Goal: Transaction & Acquisition: Purchase product/service

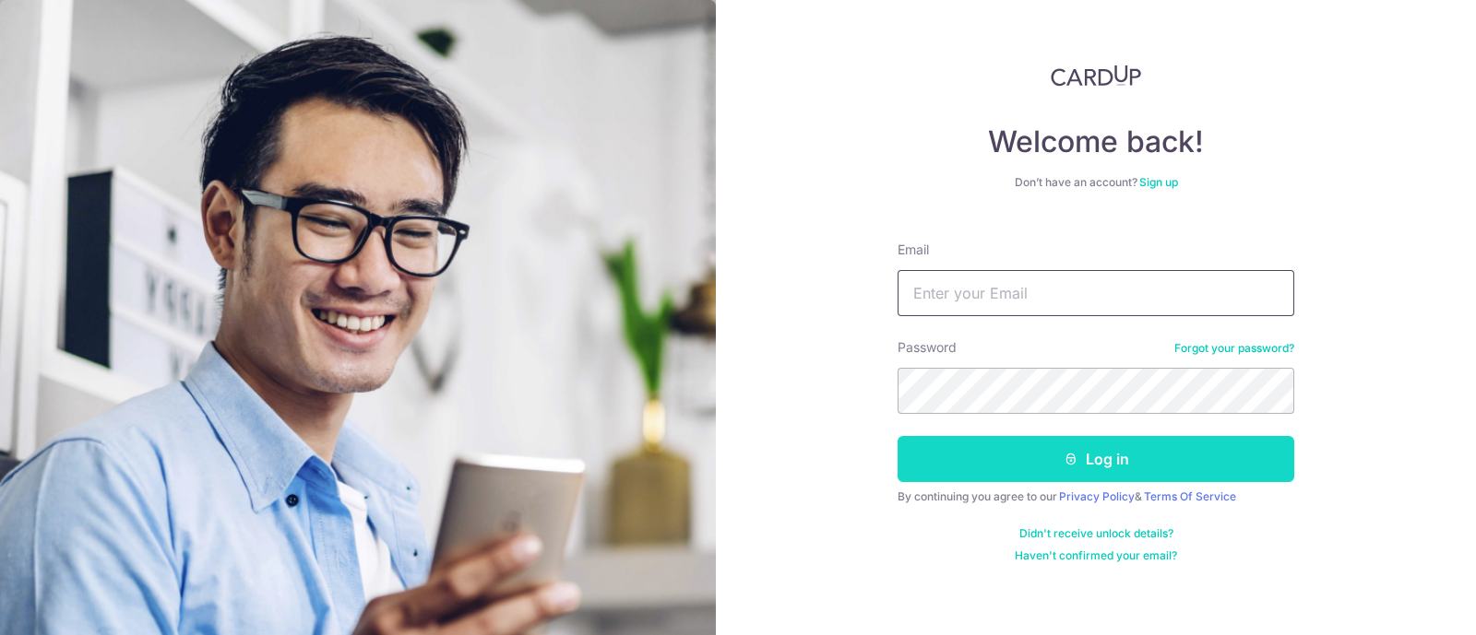
type input "[EMAIL_ADDRESS][DOMAIN_NAME]"
click at [1106, 459] on button "Log in" at bounding box center [1095, 459] width 397 height 46
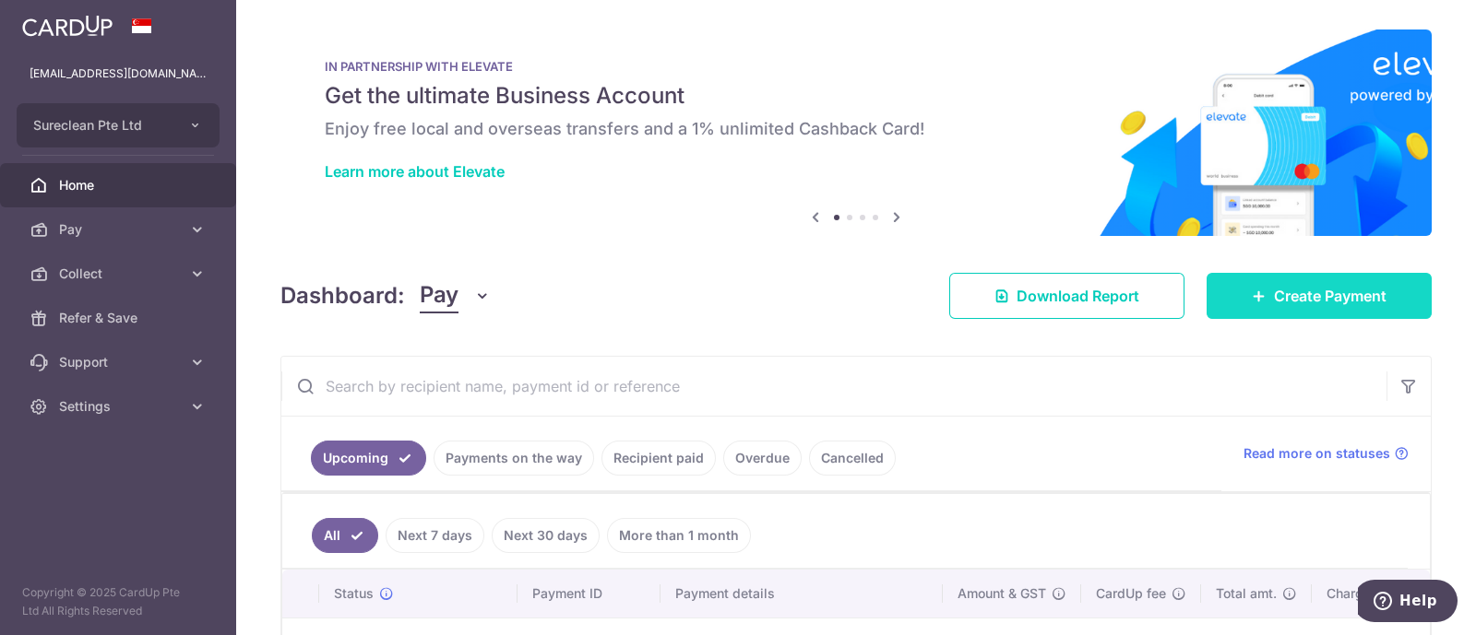
click at [1307, 282] on link "Create Payment" at bounding box center [1318, 296] width 225 height 46
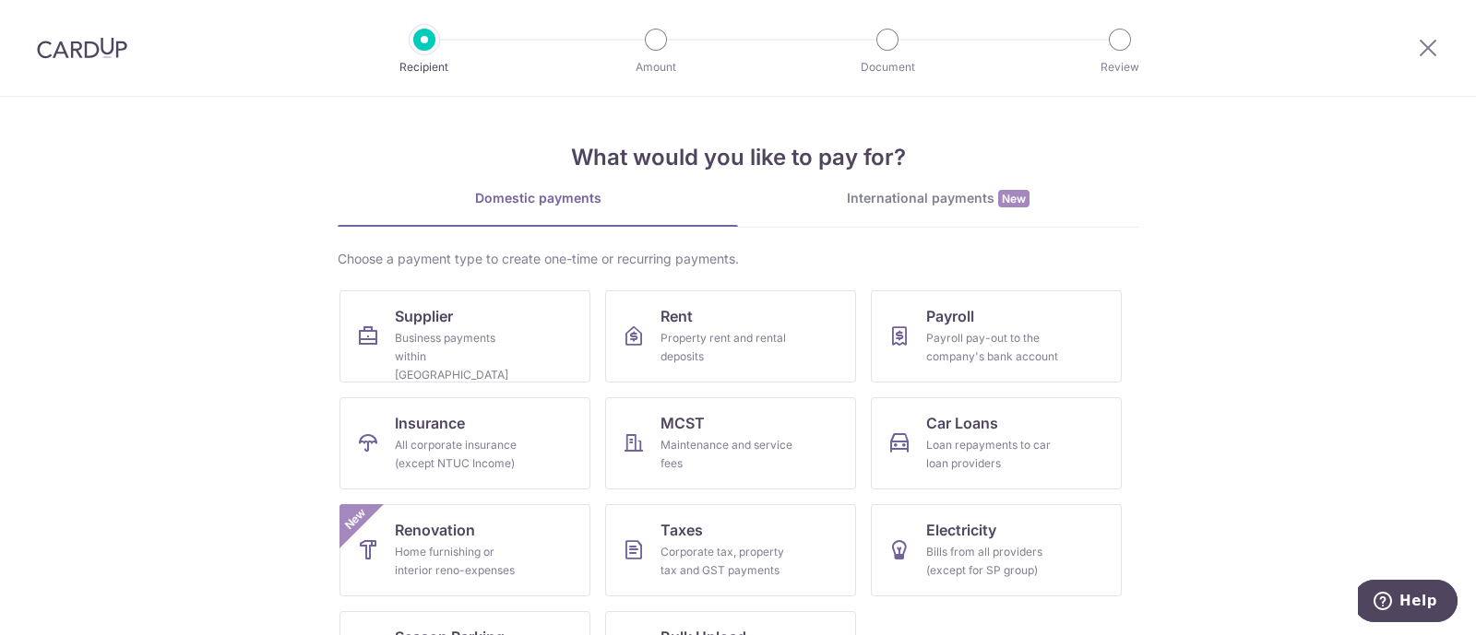
click at [904, 195] on div "International payments New" at bounding box center [938, 198] width 400 height 19
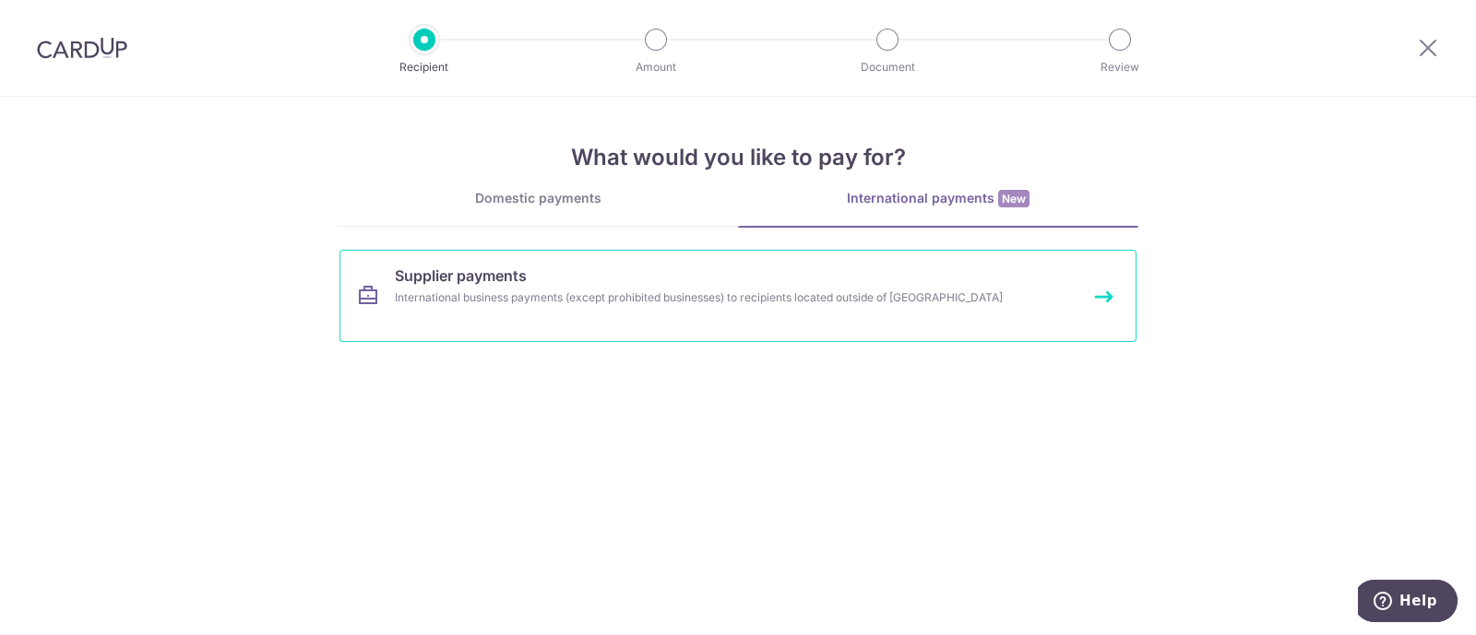
click at [502, 287] on link "Supplier payments International business payments (except prohibited businesses…" at bounding box center [737, 296] width 797 height 92
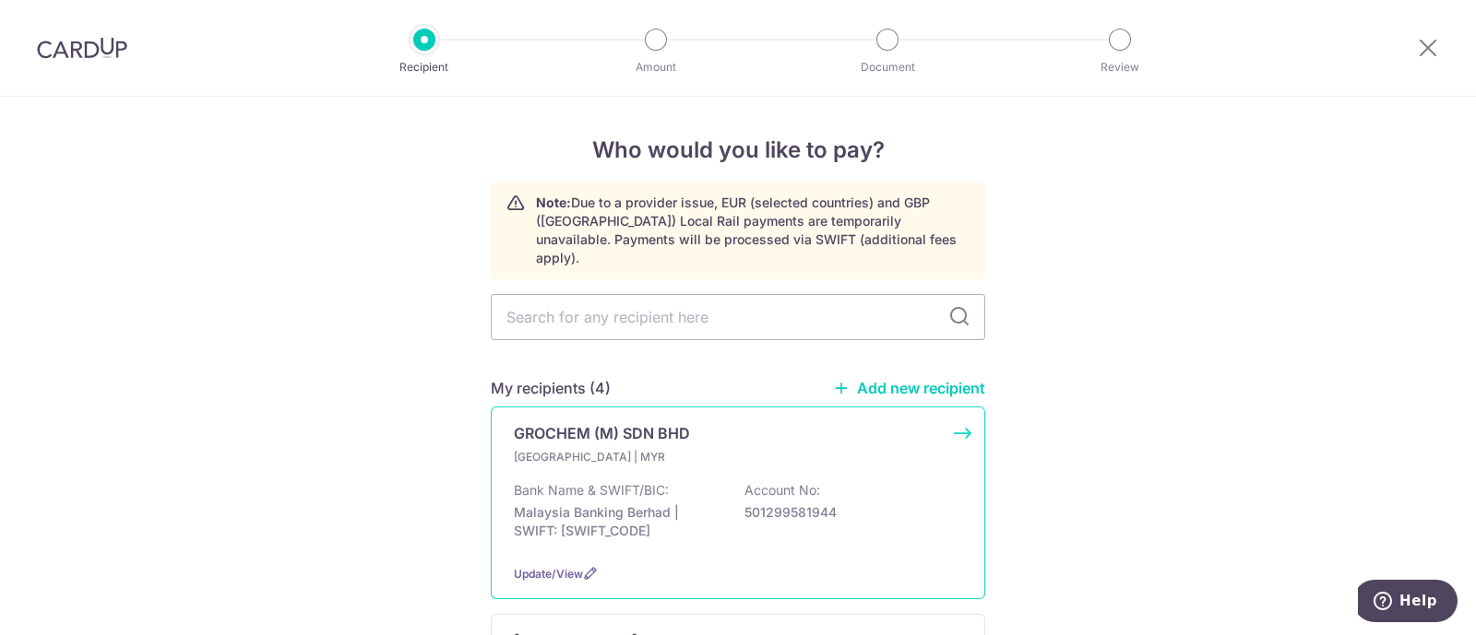
click at [552, 422] on p "GROCHEM (M) SDN BHD" at bounding box center [602, 433] width 176 height 22
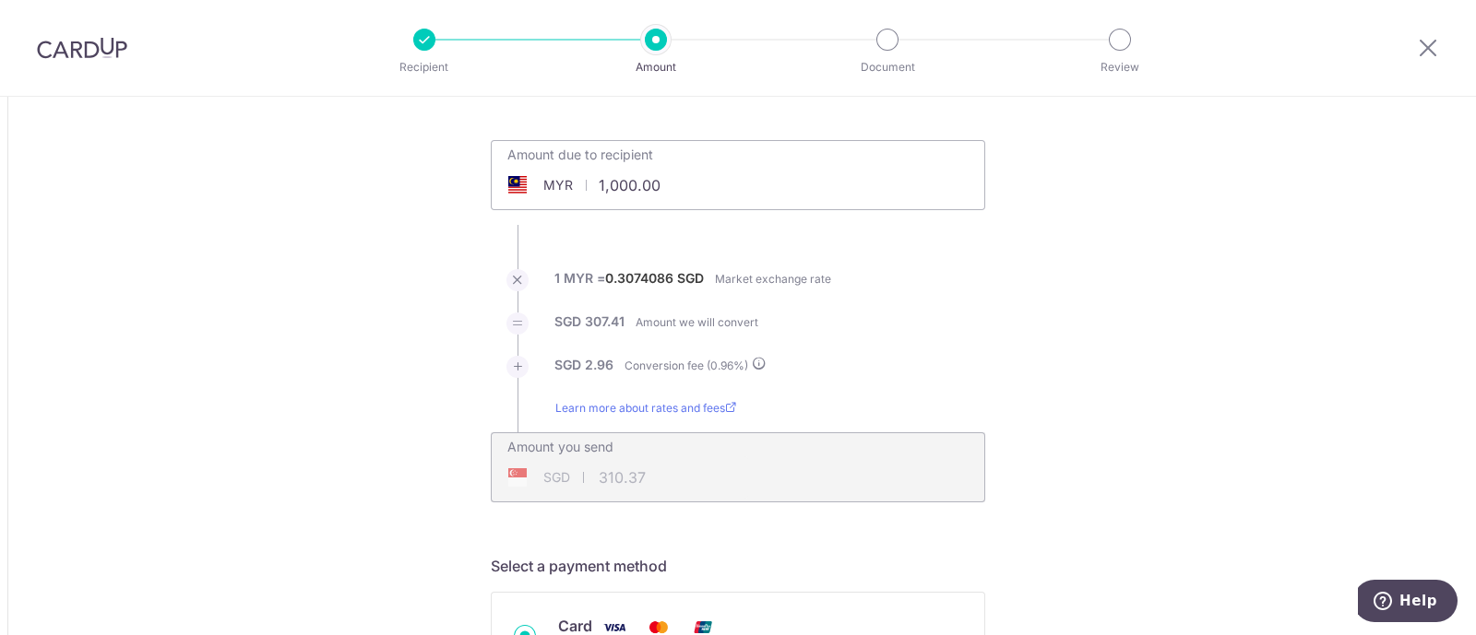
scroll to position [114, 0]
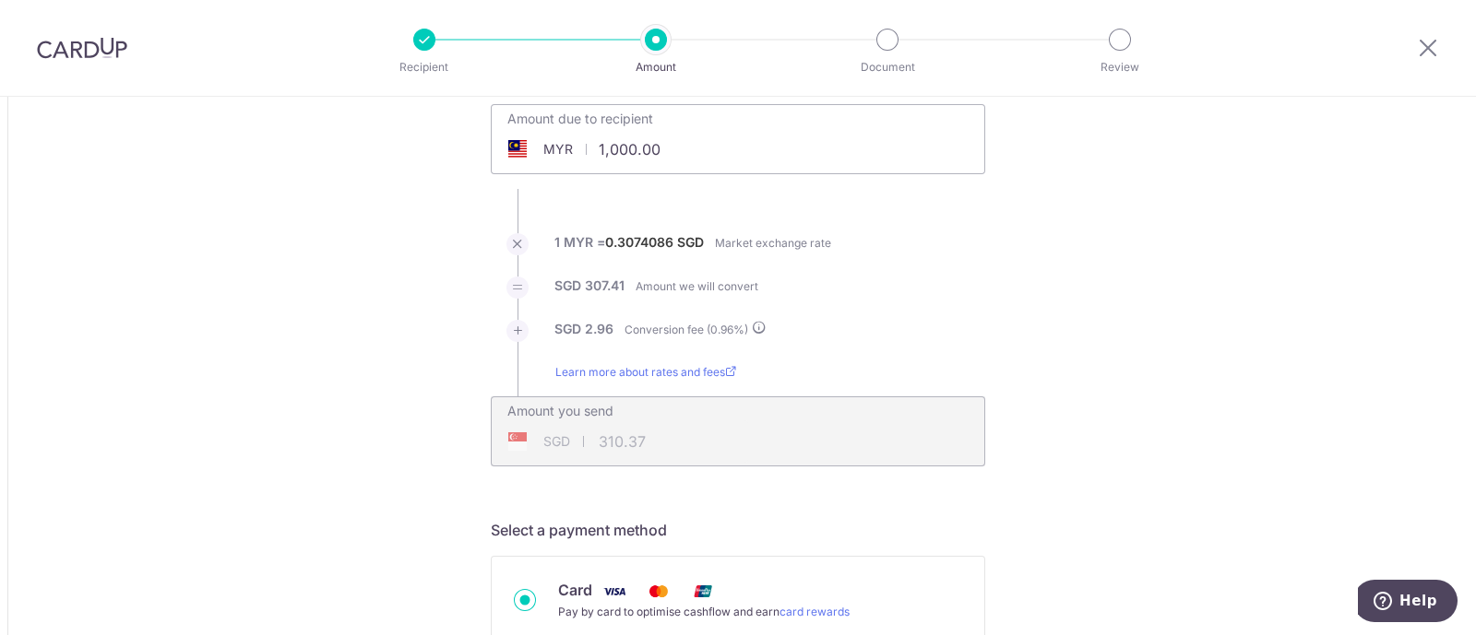
click at [639, 436] on div "SGD 310.37 310.37" at bounding box center [620, 442] width 256 height 42
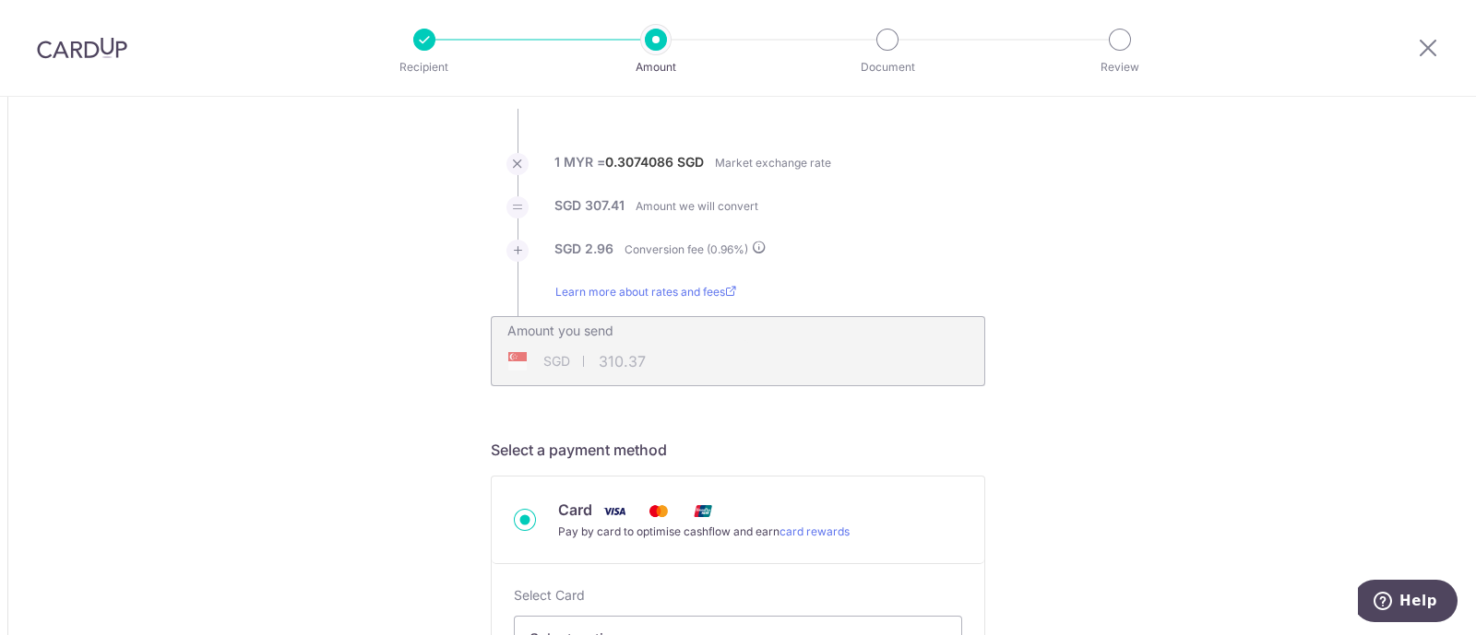
scroll to position [230, 0]
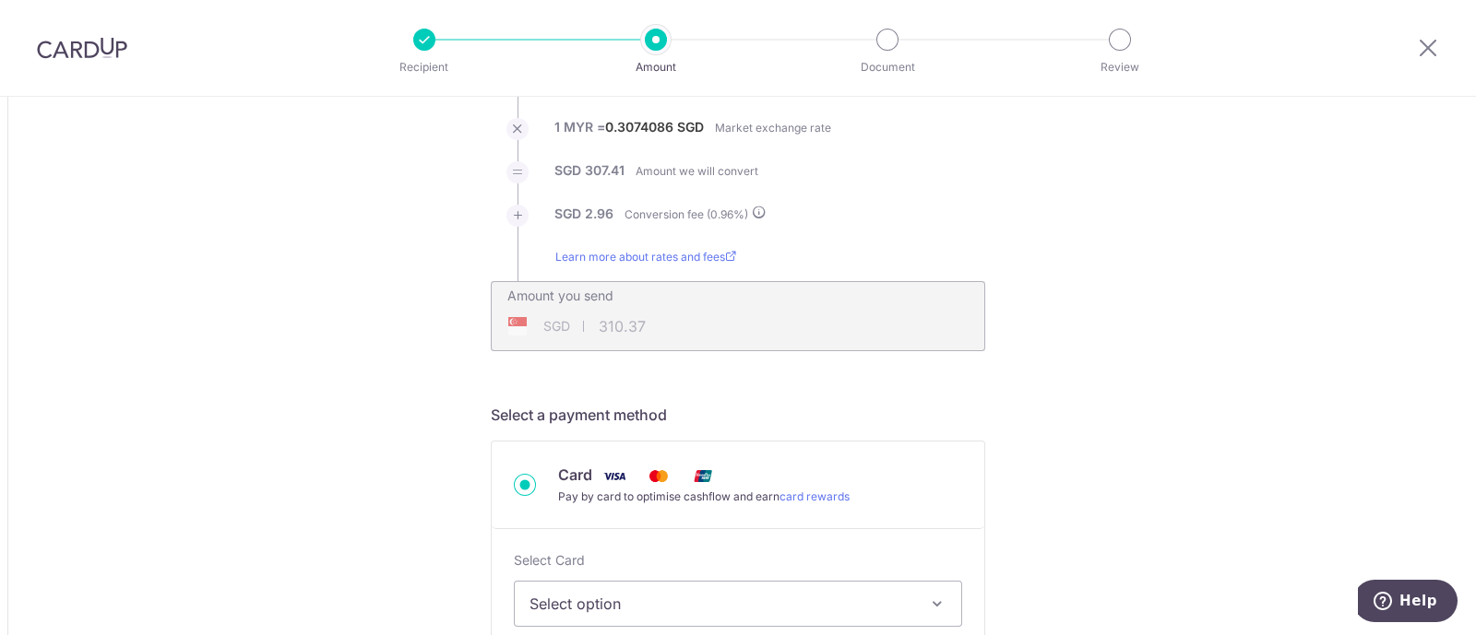
click at [648, 118] on label "0.3074086" at bounding box center [639, 127] width 68 height 18
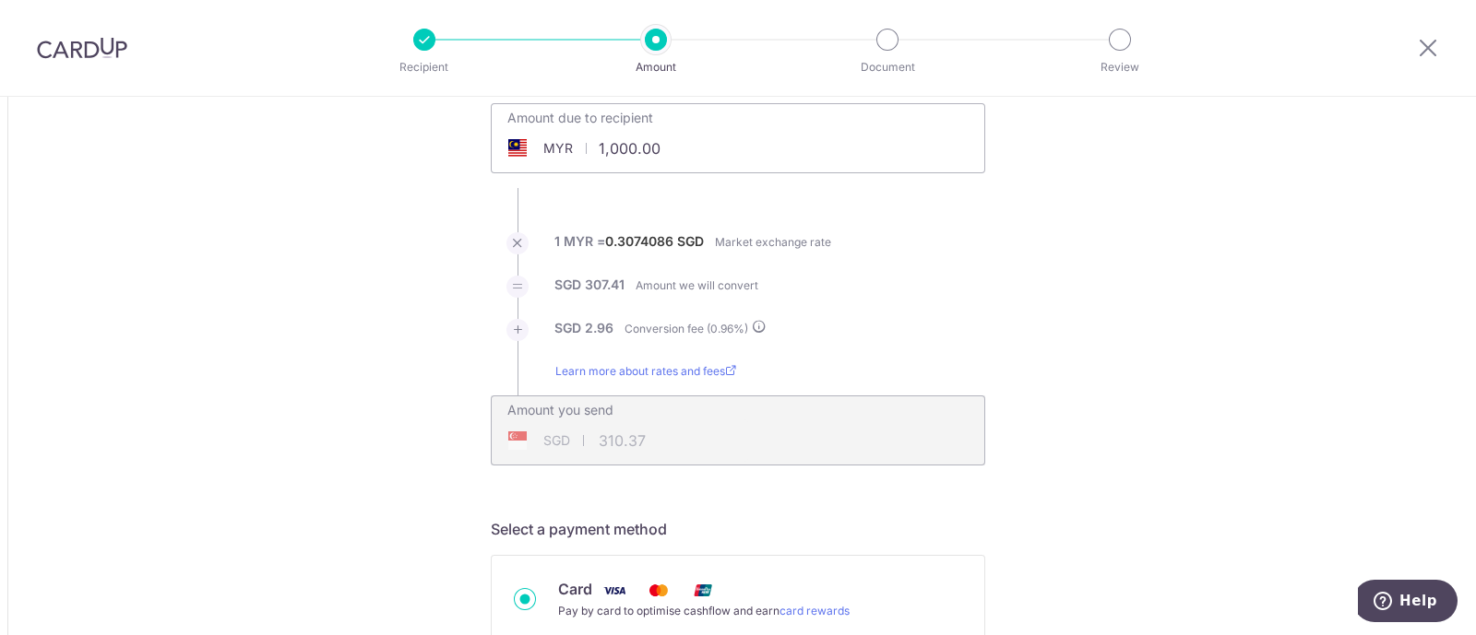
scroll to position [0, 0]
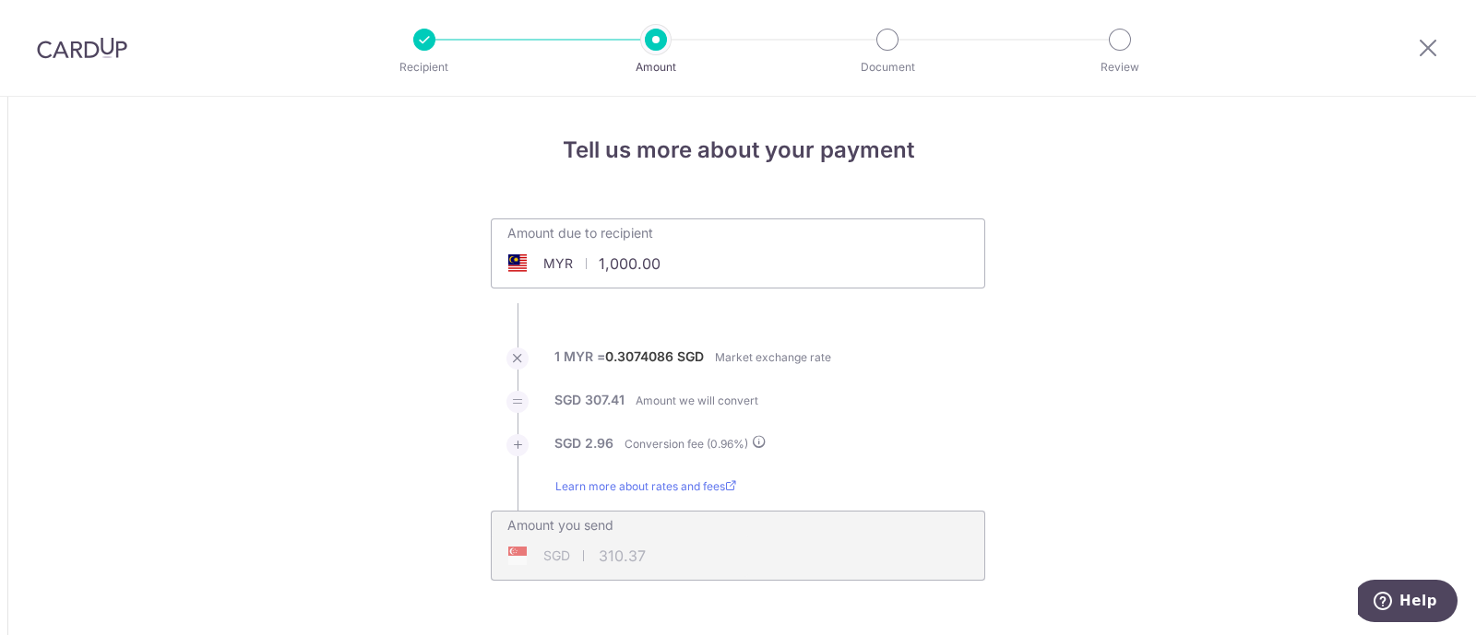
click at [660, 265] on input "1,000.00" at bounding box center [634, 264] width 285 height 42
drag, startPoint x: 660, startPoint y: 265, endPoint x: 535, endPoint y: 265, distance: 125.4
click at [534, 265] on div "MYR 1,000.00 1000" at bounding box center [634, 264] width 285 height 42
click at [904, 356] on li "1 MYR = 0.3074086 SGD Market exchange rate" at bounding box center [738, 369] width 494 height 43
type input "28,160.00"
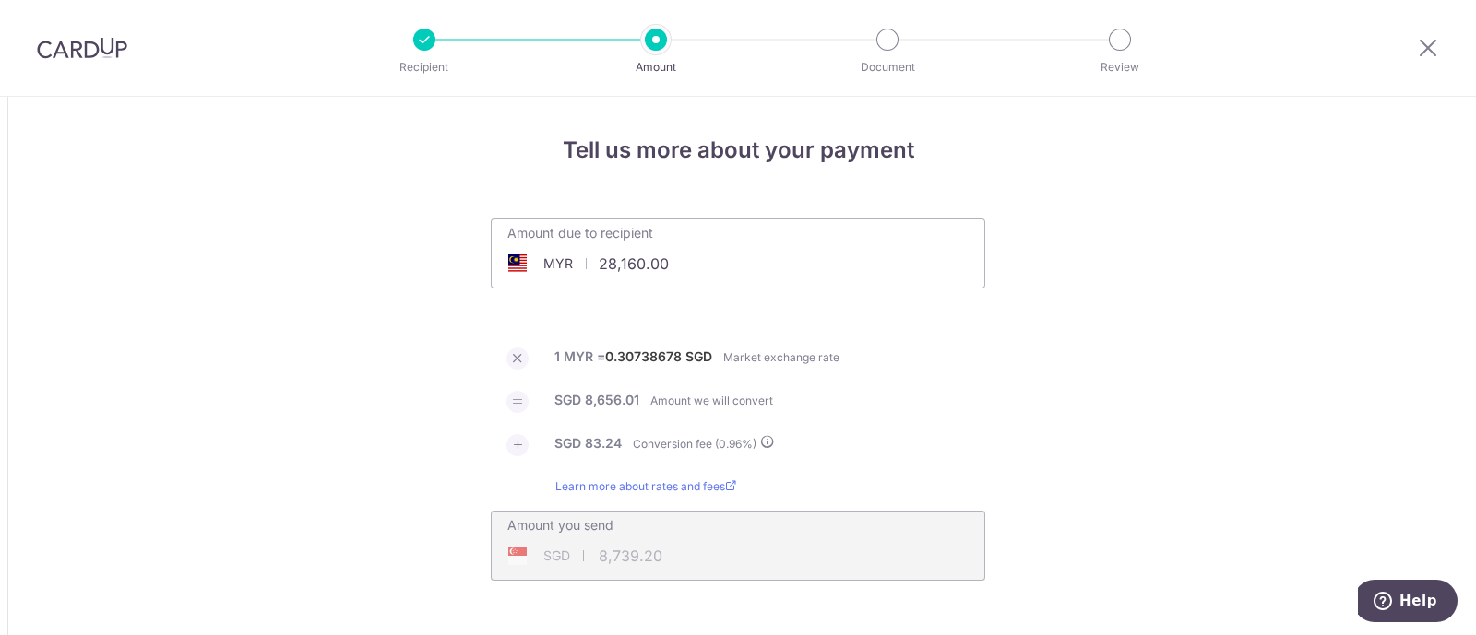
type input "8,739.20"
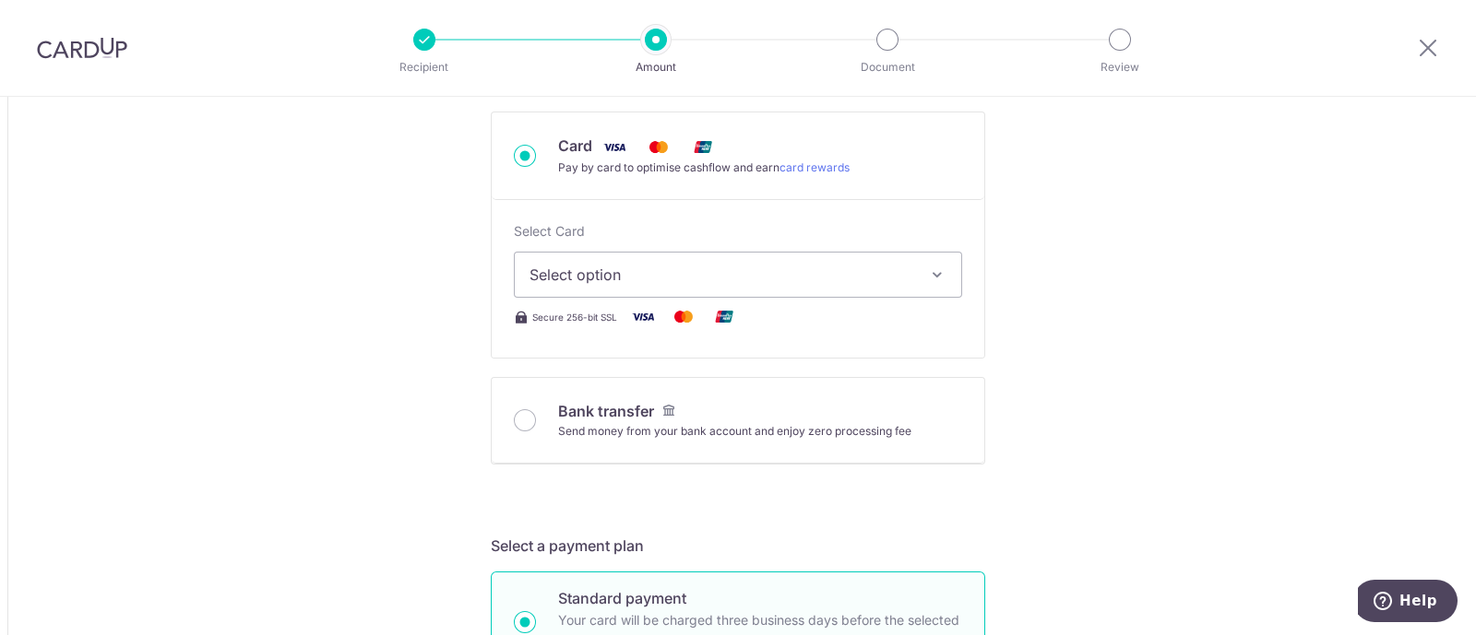
scroll to position [576, 0]
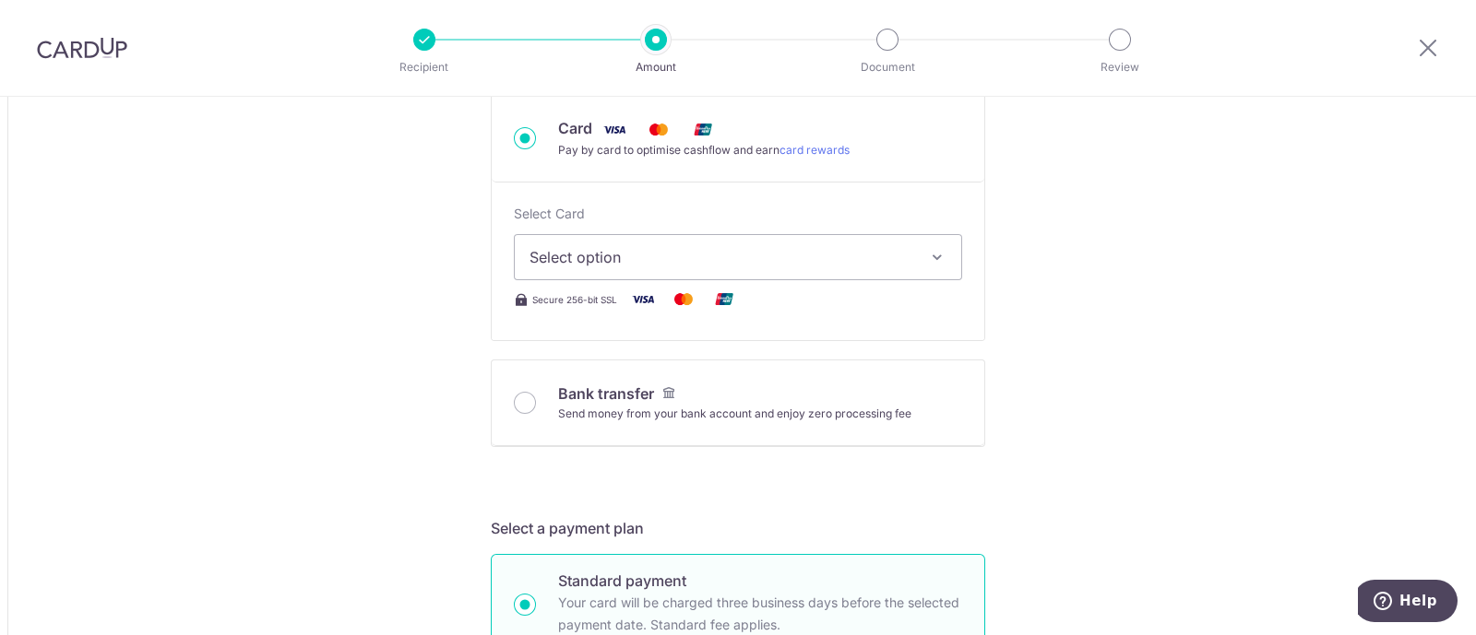
click at [932, 248] on icon "button" at bounding box center [937, 257] width 18 height 18
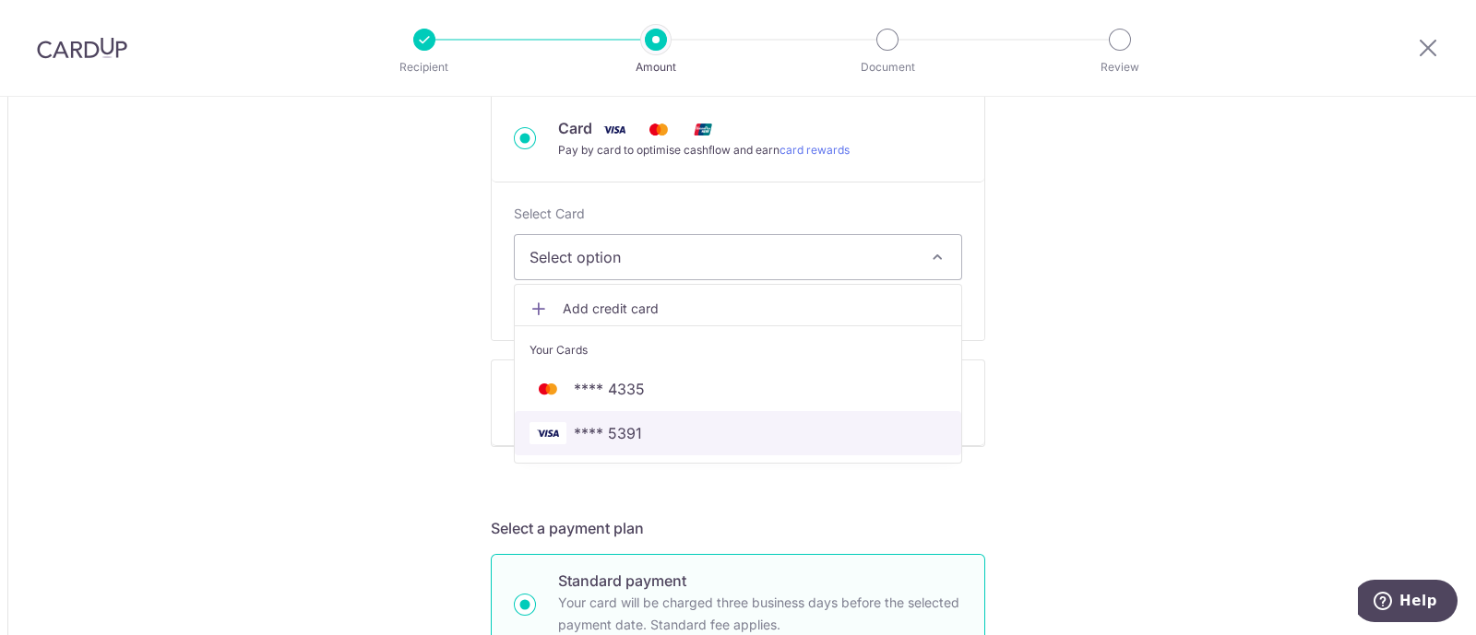
drag, startPoint x: 625, startPoint y: 434, endPoint x: 1044, endPoint y: 355, distance: 426.2
click at [625, 434] on span "**** 5391" at bounding box center [608, 433] width 68 height 22
type input "28,160.00"
type input "8,738.90"
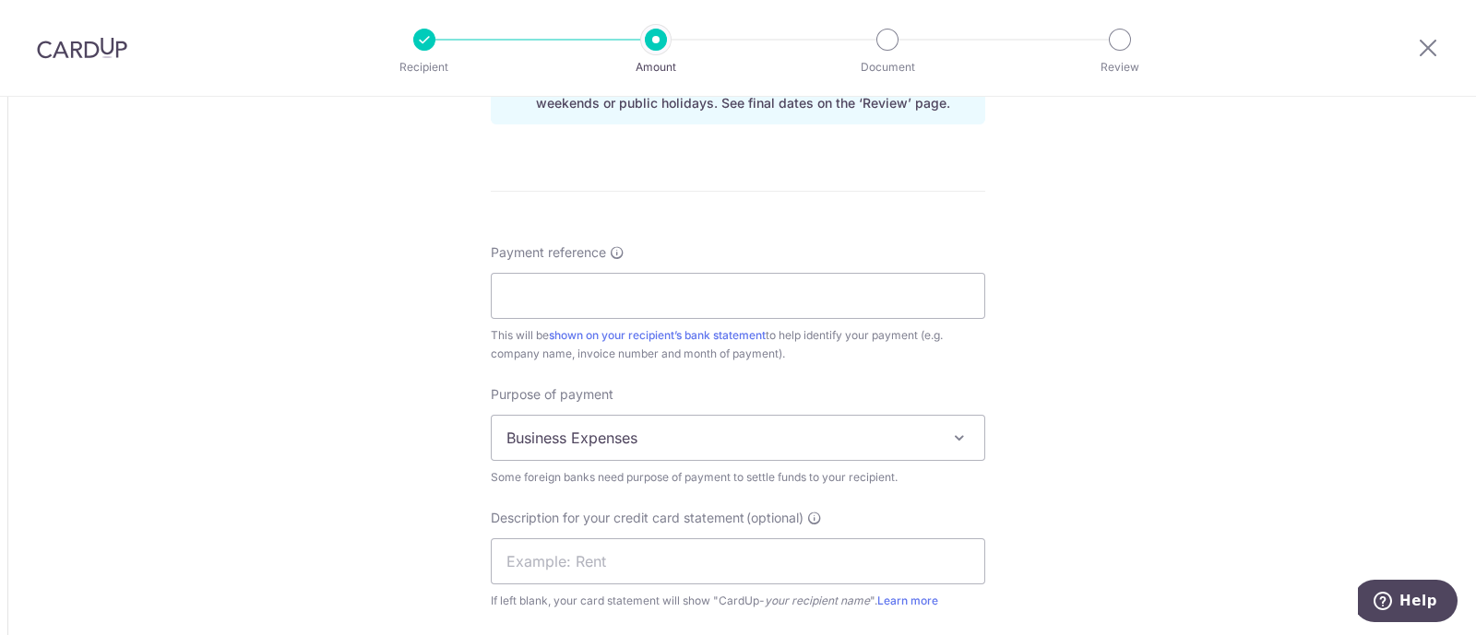
scroll to position [1498, 0]
click at [628, 285] on input "Payment reference" at bounding box center [738, 291] width 494 height 46
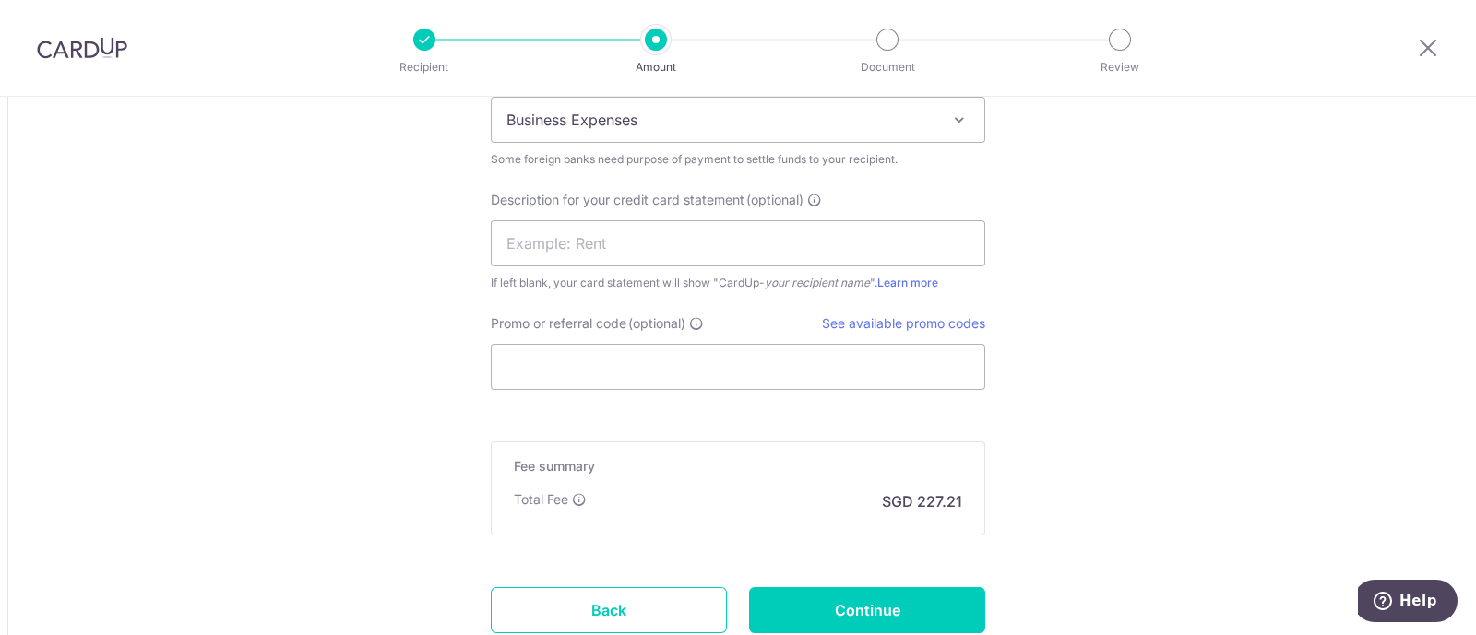
scroll to position [1844, 0]
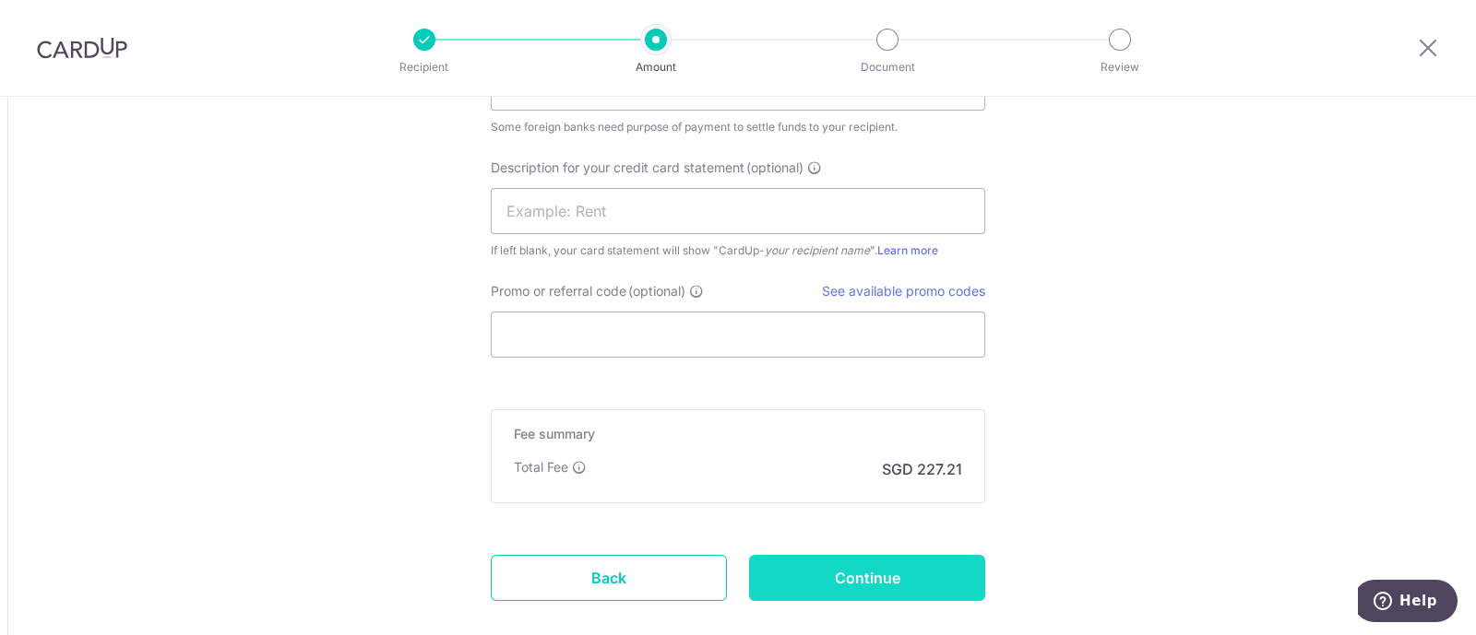
click at [838, 574] on input "Continue" at bounding box center [867, 578] width 236 height 46
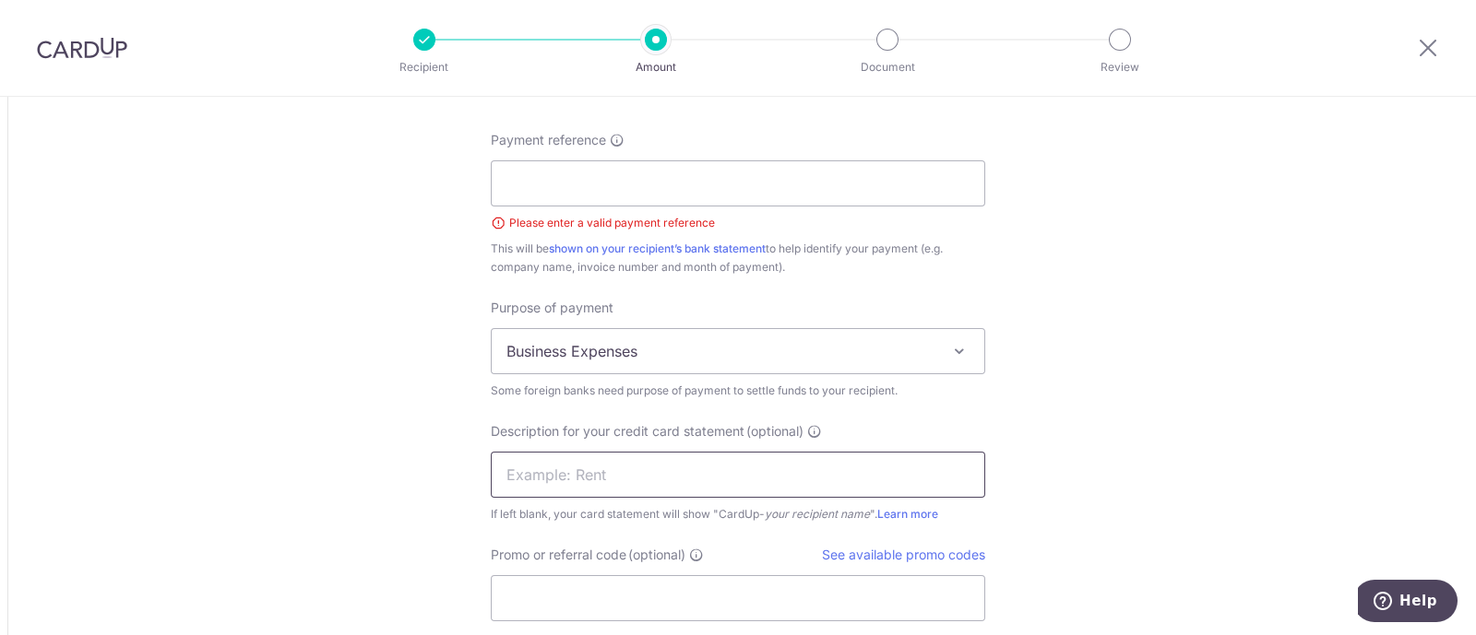
scroll to position [1604, 0]
click at [578, 183] on input "Payment reference" at bounding box center [738, 185] width 494 height 46
type input "INV011602"
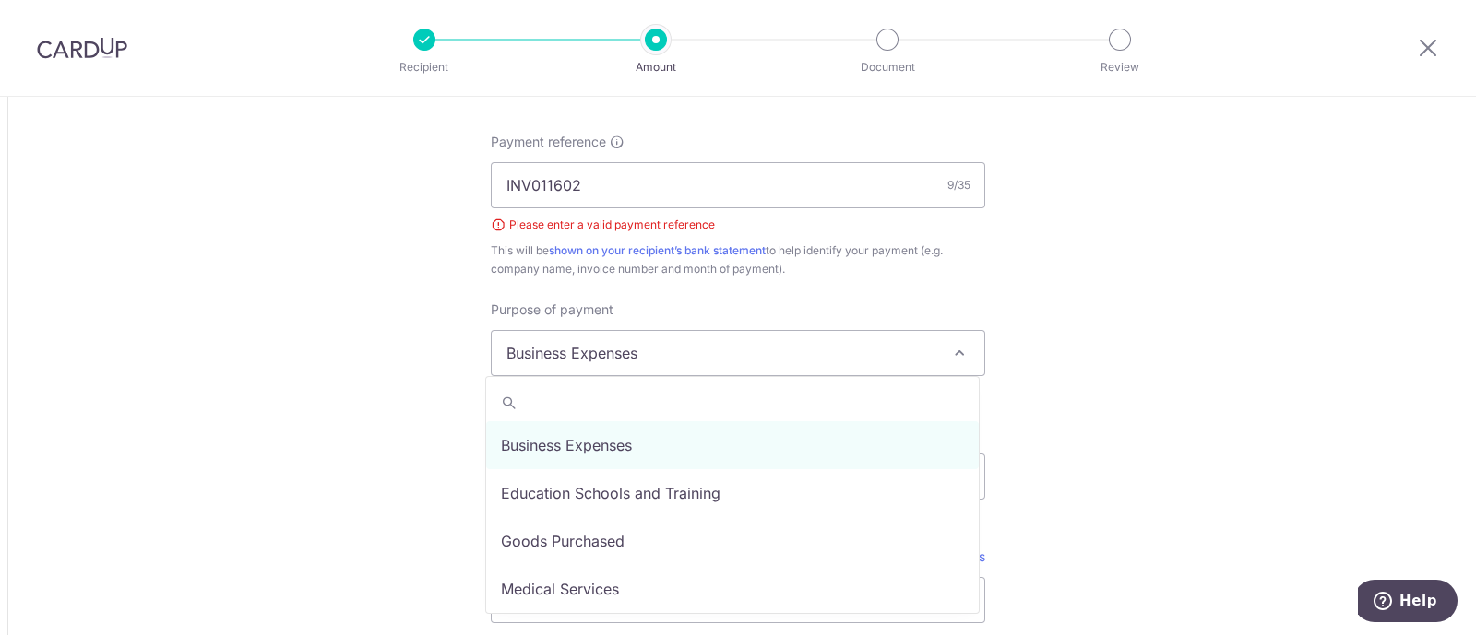
click at [703, 346] on span "Business Expenses" at bounding box center [738, 353] width 493 height 44
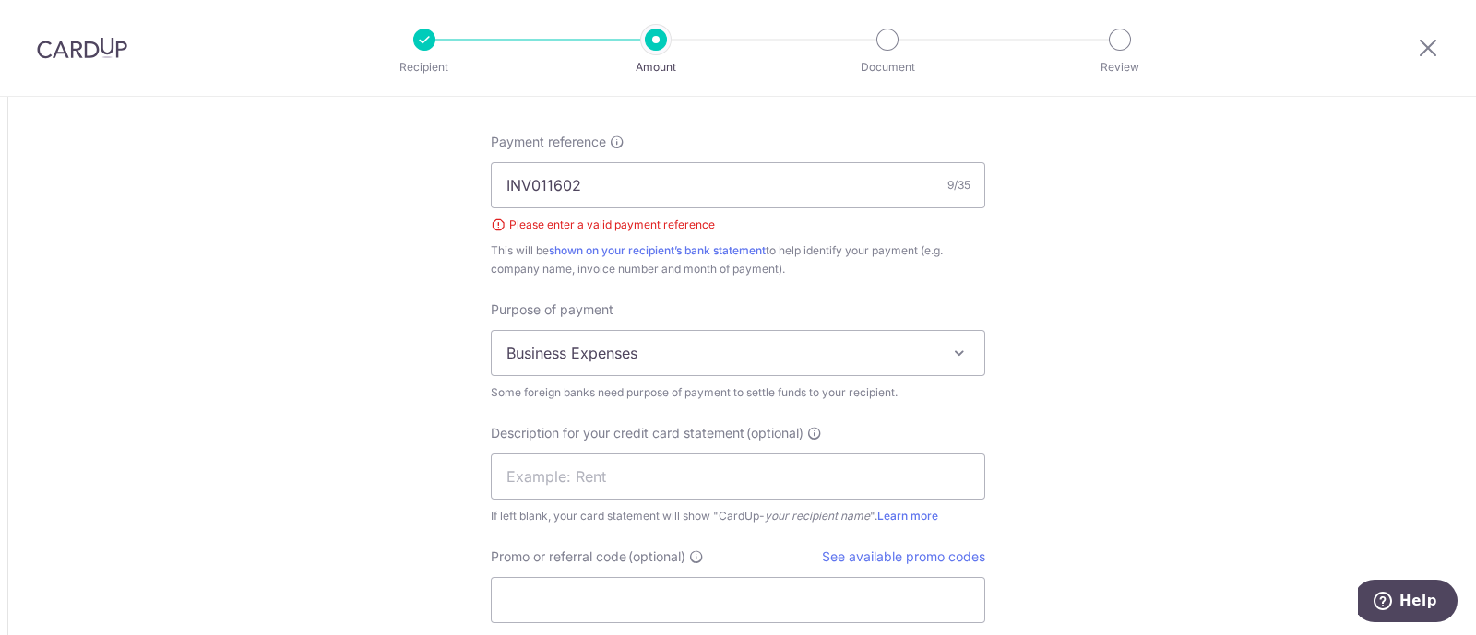
click at [637, 477] on input "text" at bounding box center [738, 477] width 494 height 46
type input "Invoice"
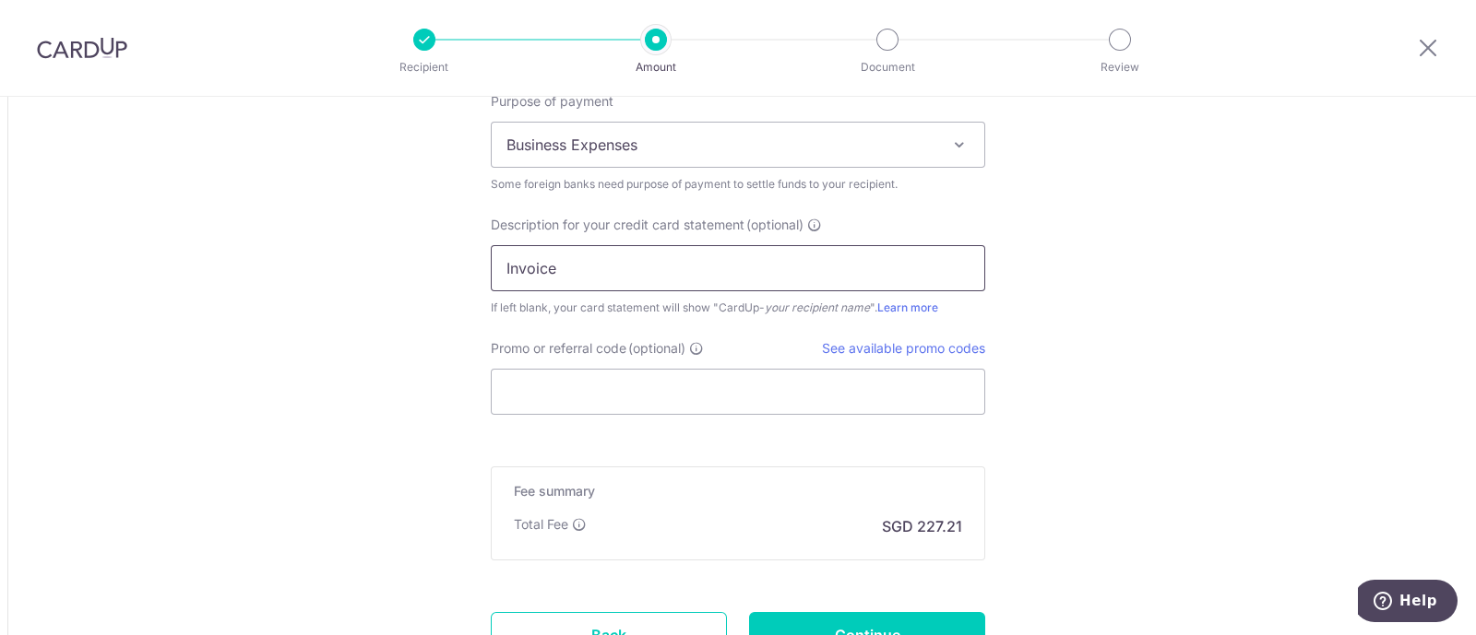
scroll to position [1834, 0]
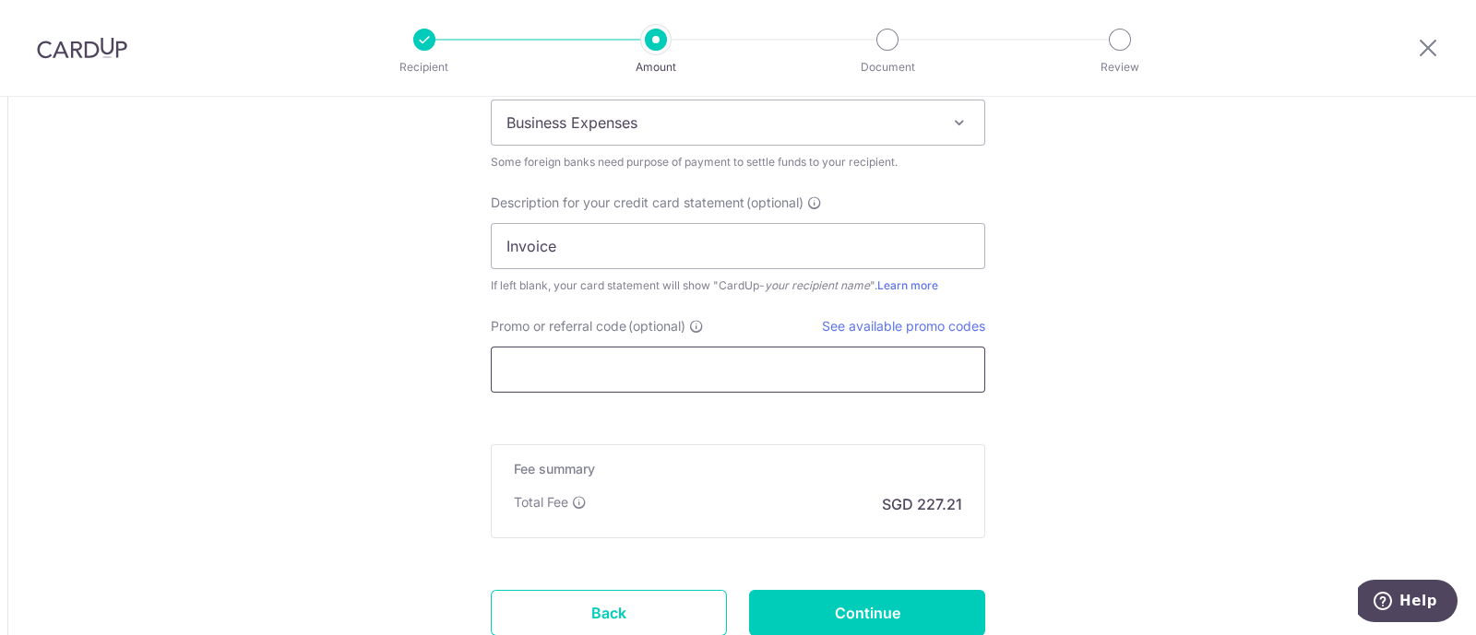
click at [563, 360] on input "Promo or referral code (optional)" at bounding box center [738, 370] width 494 height 46
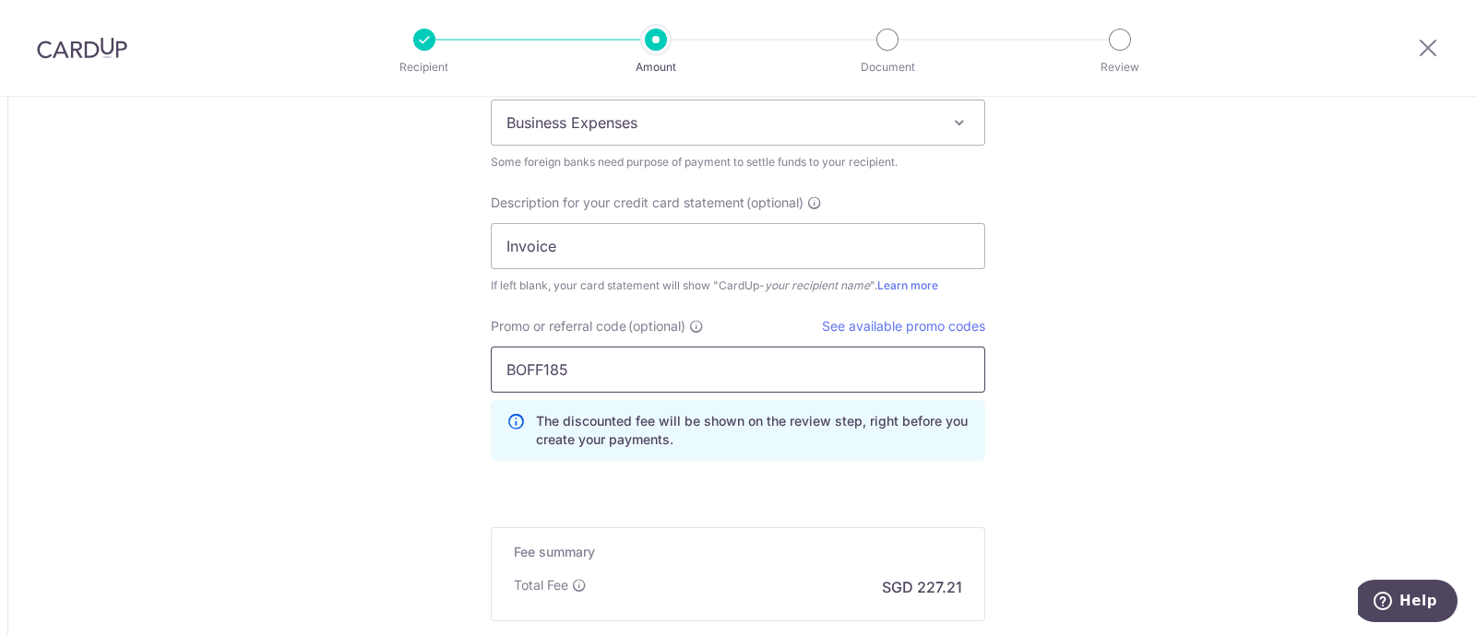
type input "BOFF185"
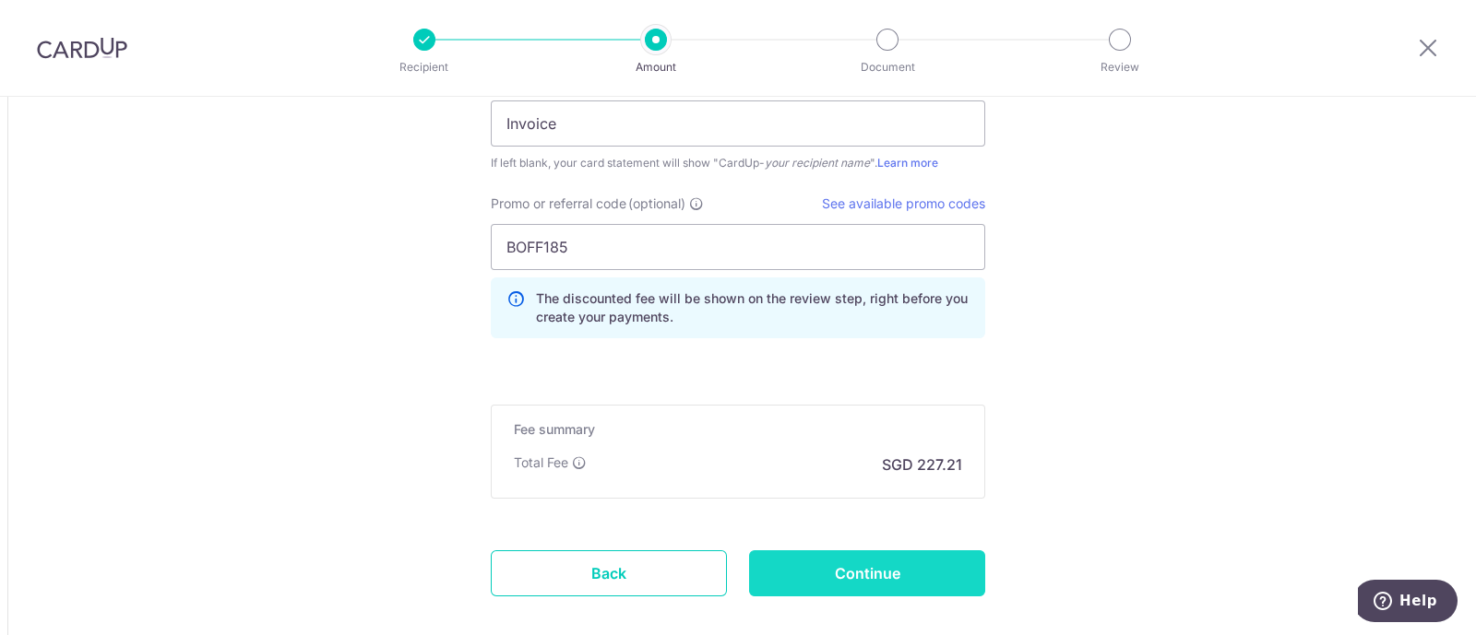
scroll to position [2052, 0]
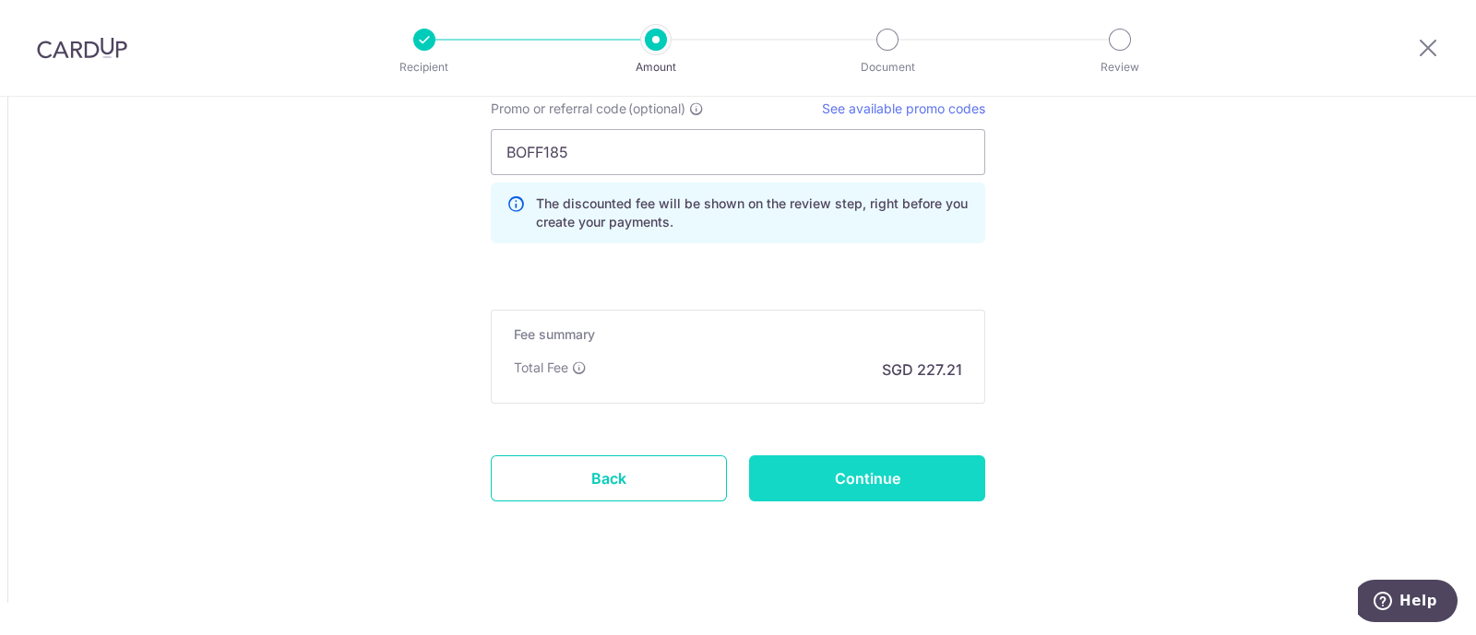
click at [881, 462] on input "Continue" at bounding box center [867, 479] width 236 height 46
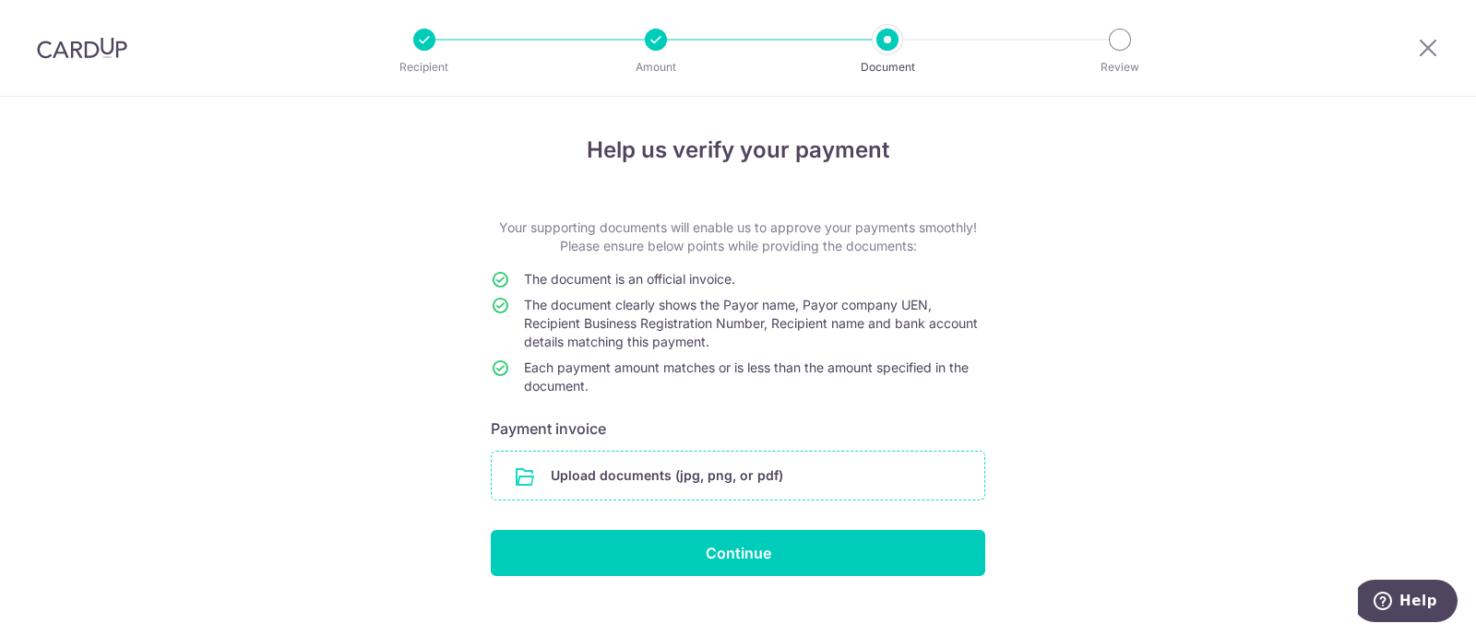
click at [645, 475] on input "file" at bounding box center [738, 476] width 493 height 48
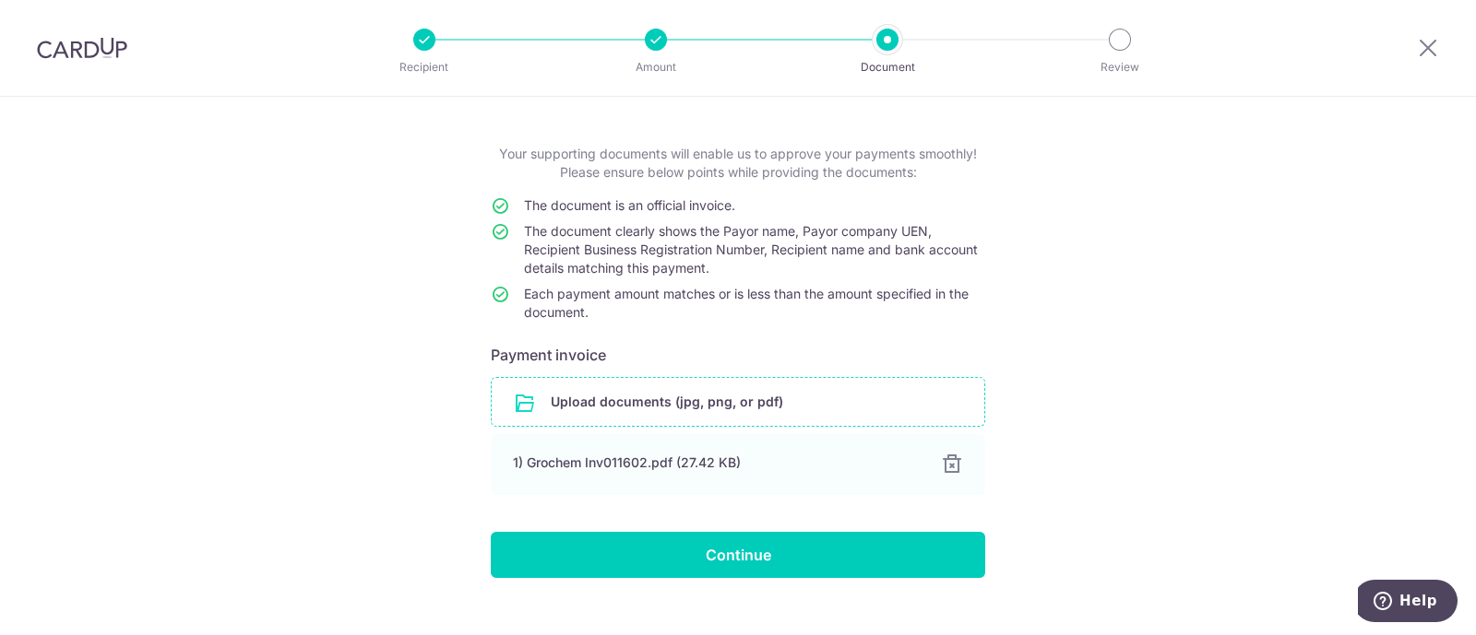
scroll to position [101, 0]
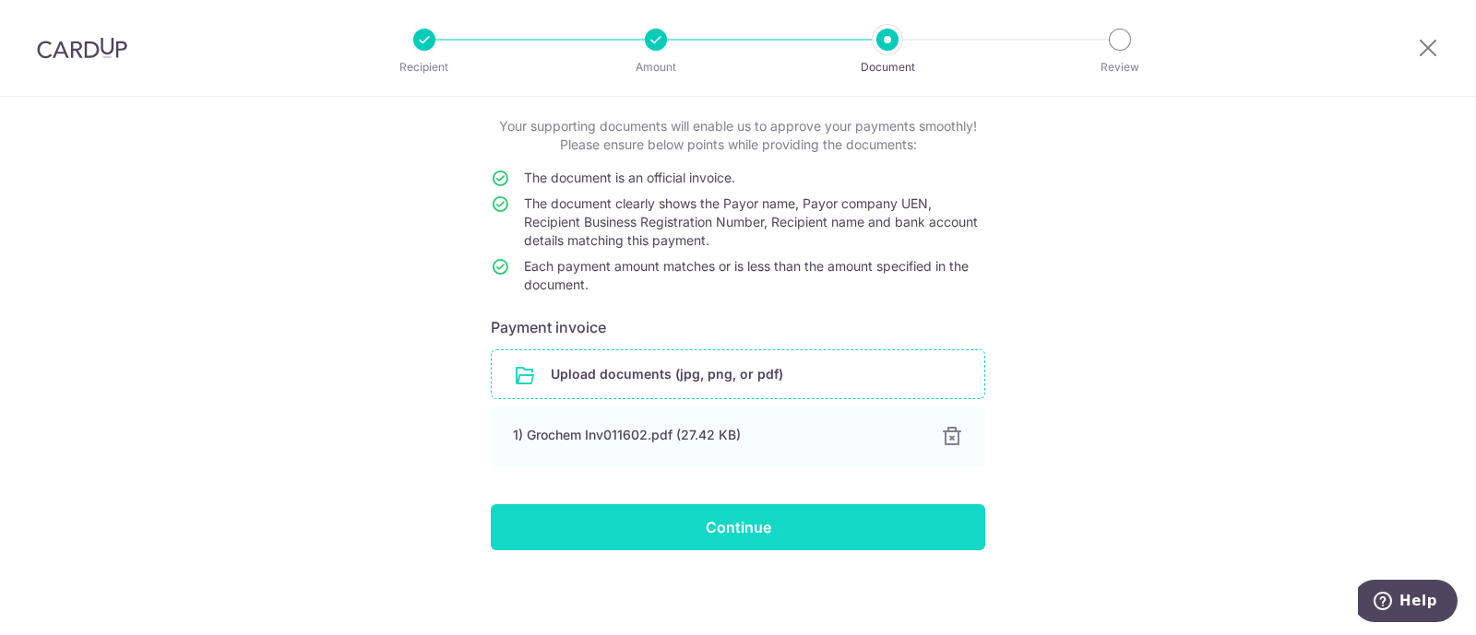
click at [734, 524] on input "Continue" at bounding box center [738, 528] width 494 height 46
